Goal: Transaction & Acquisition: Purchase product/service

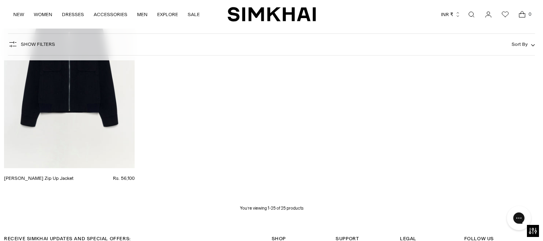
scroll to position [1563, 0]
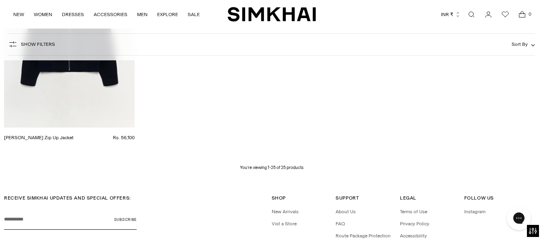
click at [289, 166] on p "You’re viewing 1-25 of 25 products" at bounding box center [272, 167] width 64 height 6
click at [243, 168] on p "You’re viewing 1-25 of 25 products" at bounding box center [272, 167] width 64 height 6
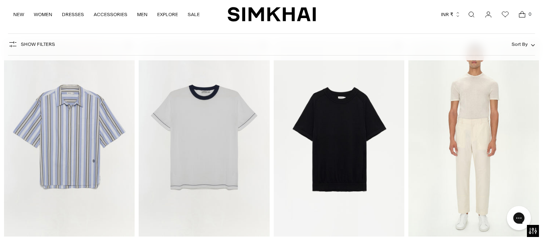
scroll to position [0, 0]
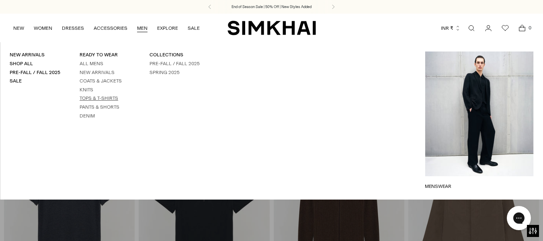
click at [89, 98] on link "Tops & T-Shirts" at bounding box center [99, 98] width 39 height 6
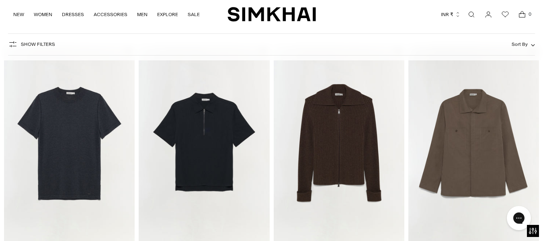
scroll to position [80, 0]
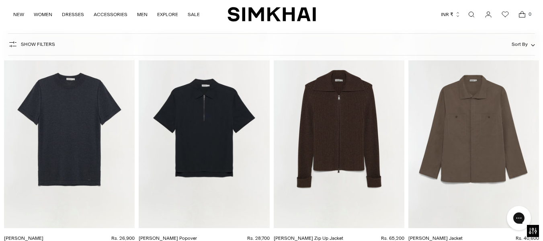
click at [0, 0] on img "Nathan Tee" at bounding box center [0, 0] width 0 height 0
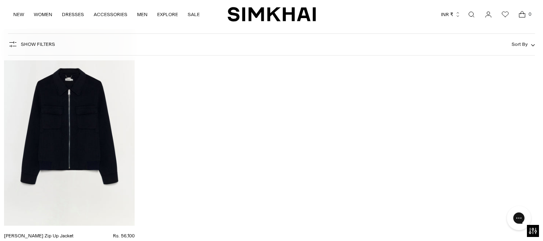
scroll to position [1409, 0]
